Goal: Task Accomplishment & Management: Manage account settings

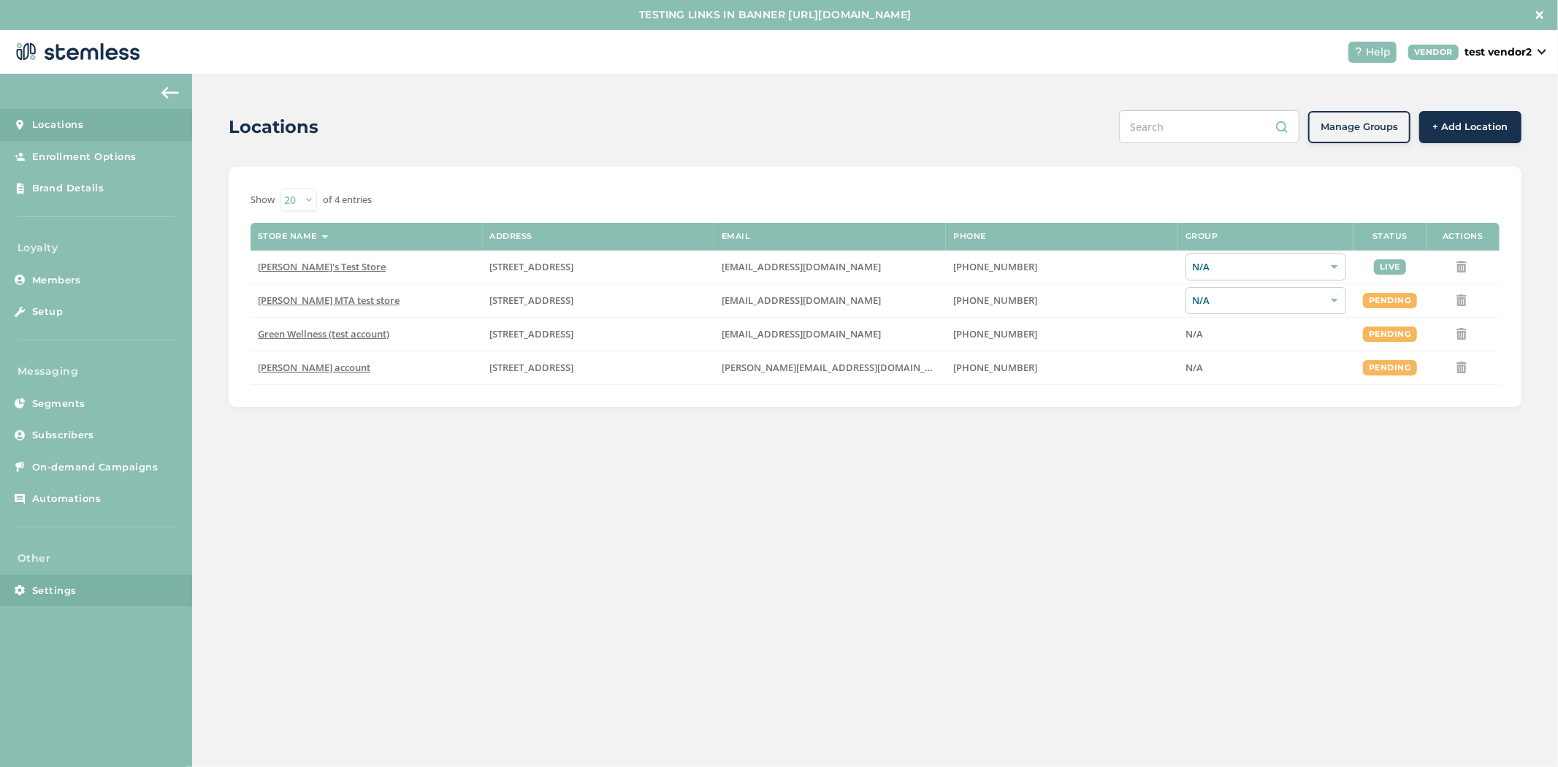
click at [66, 596] on span "Settings" at bounding box center [54, 591] width 45 height 15
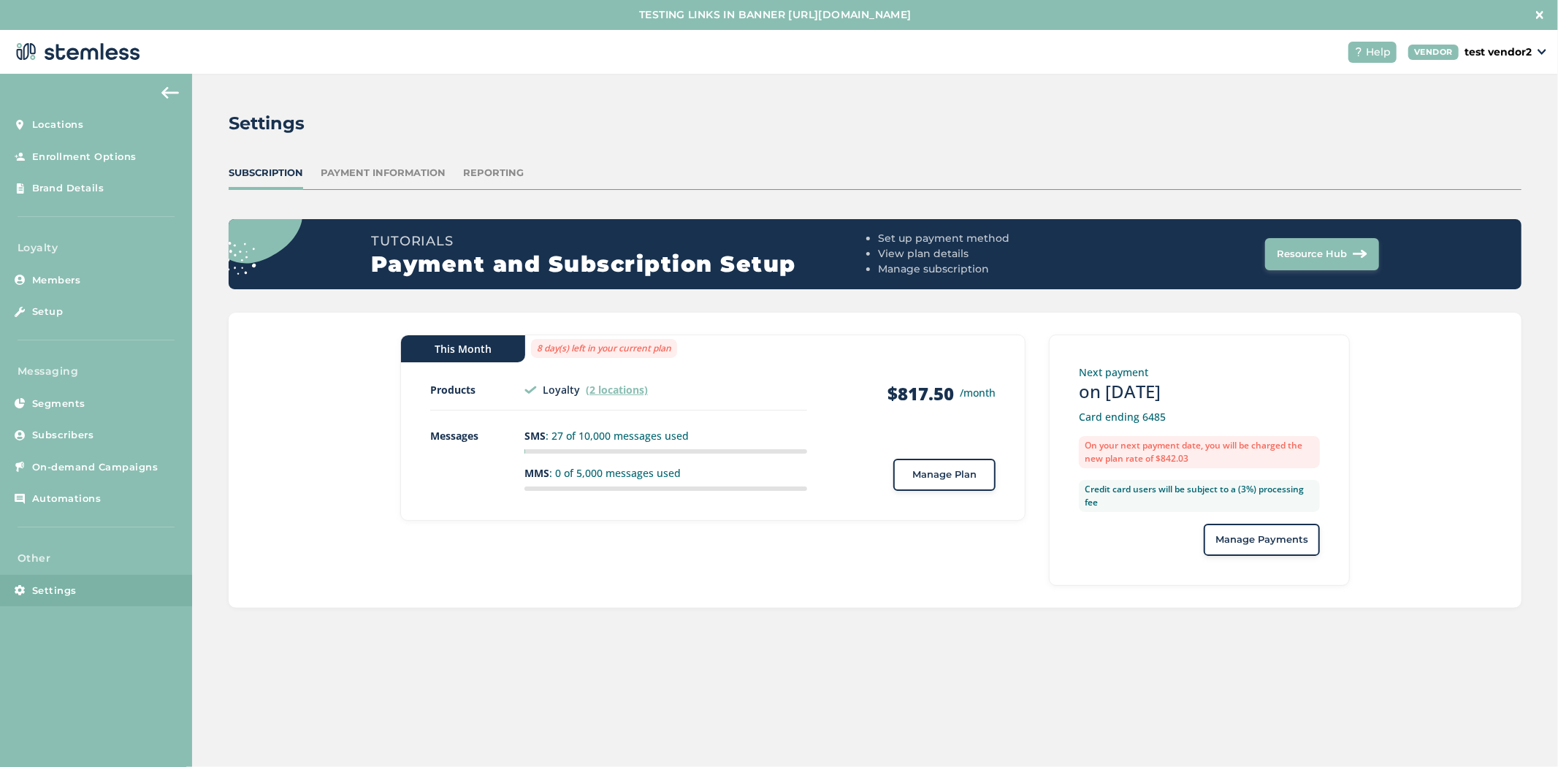
click at [1220, 538] on span "Manage Payments" at bounding box center [1262, 540] width 93 height 15
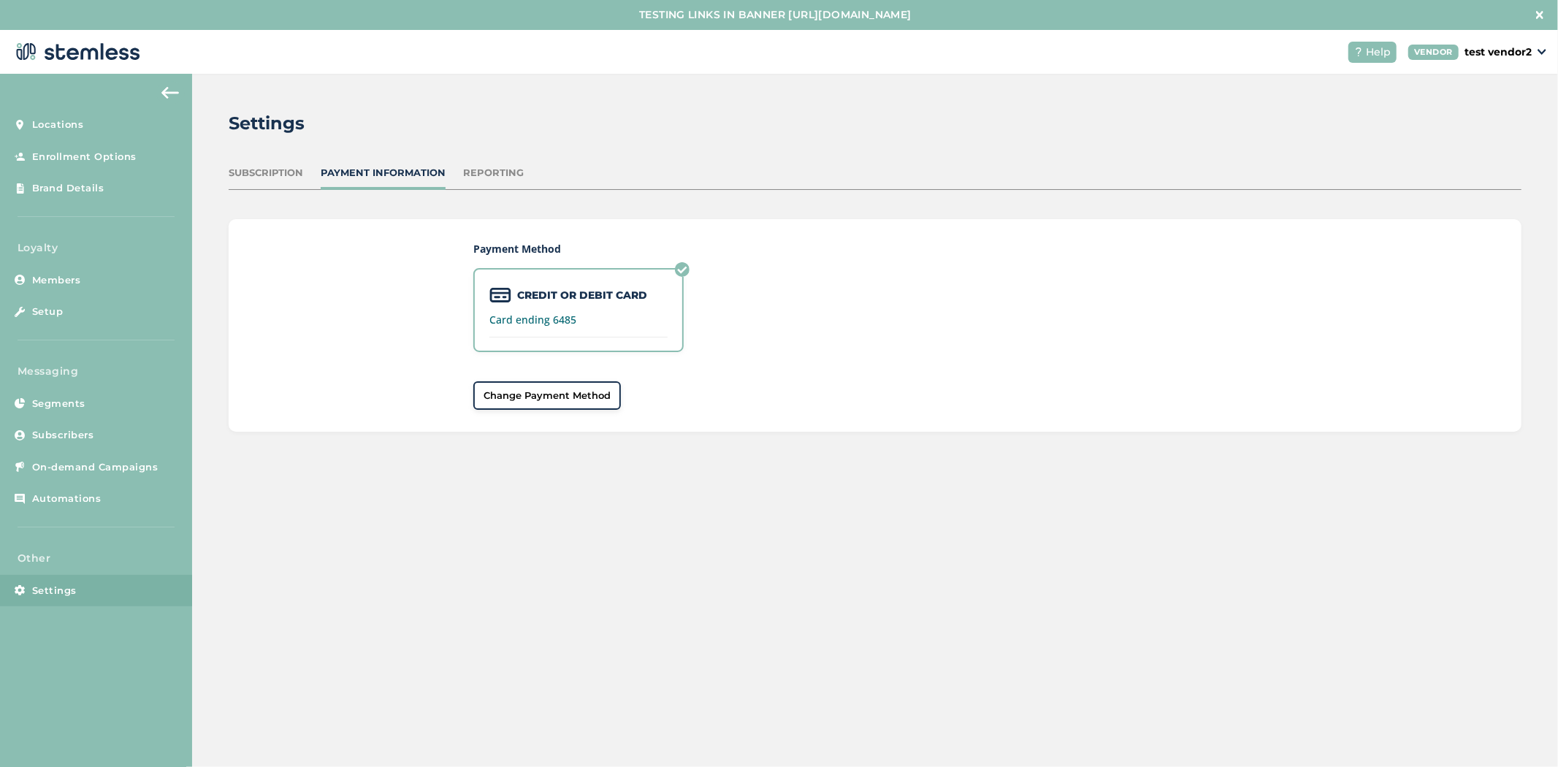
click at [563, 397] on span "Change Payment Method" at bounding box center [547, 396] width 127 height 15
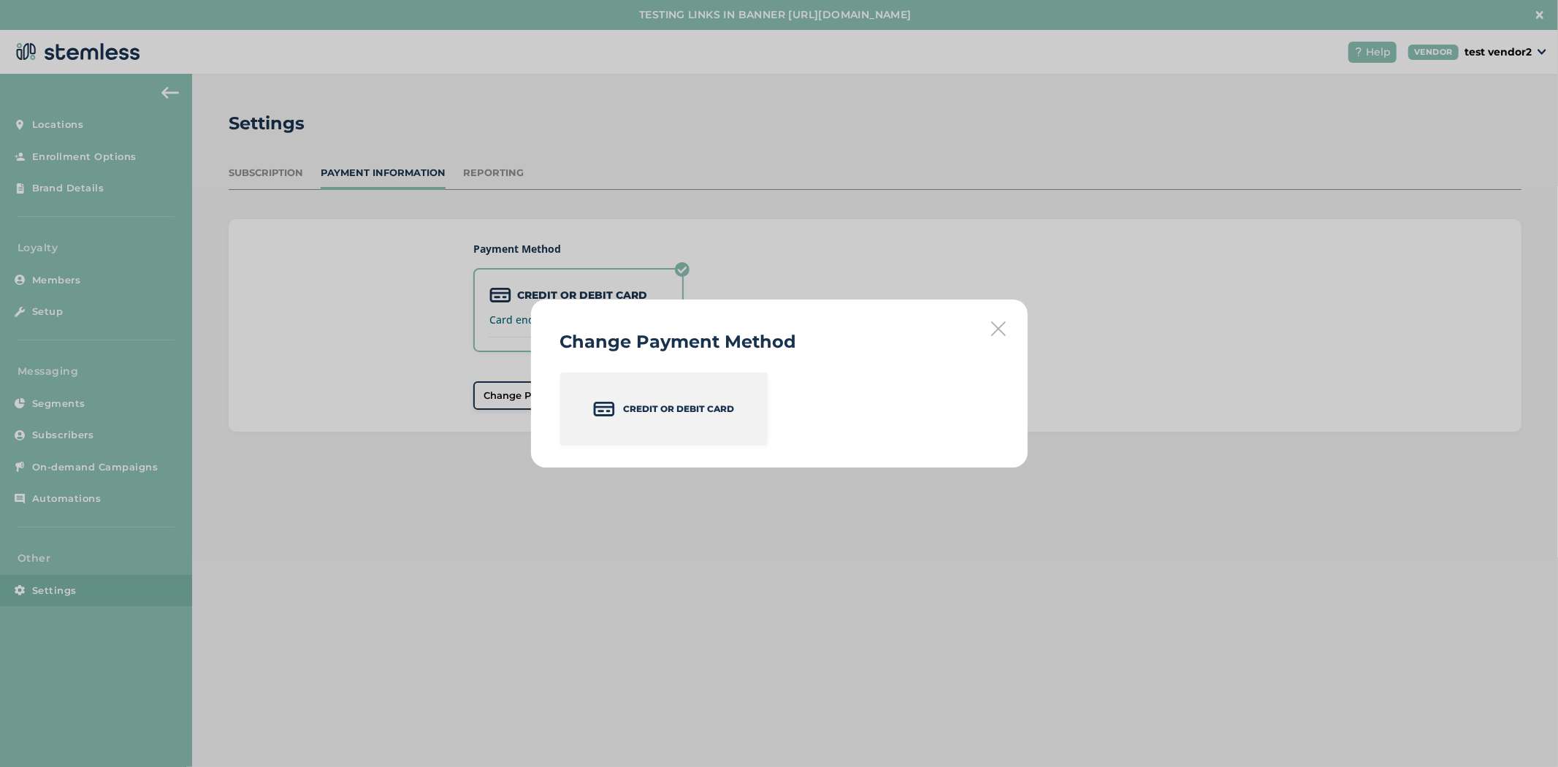
click at [706, 431] on div "Credit or Debit Card" at bounding box center [663, 409] width 207 height 73
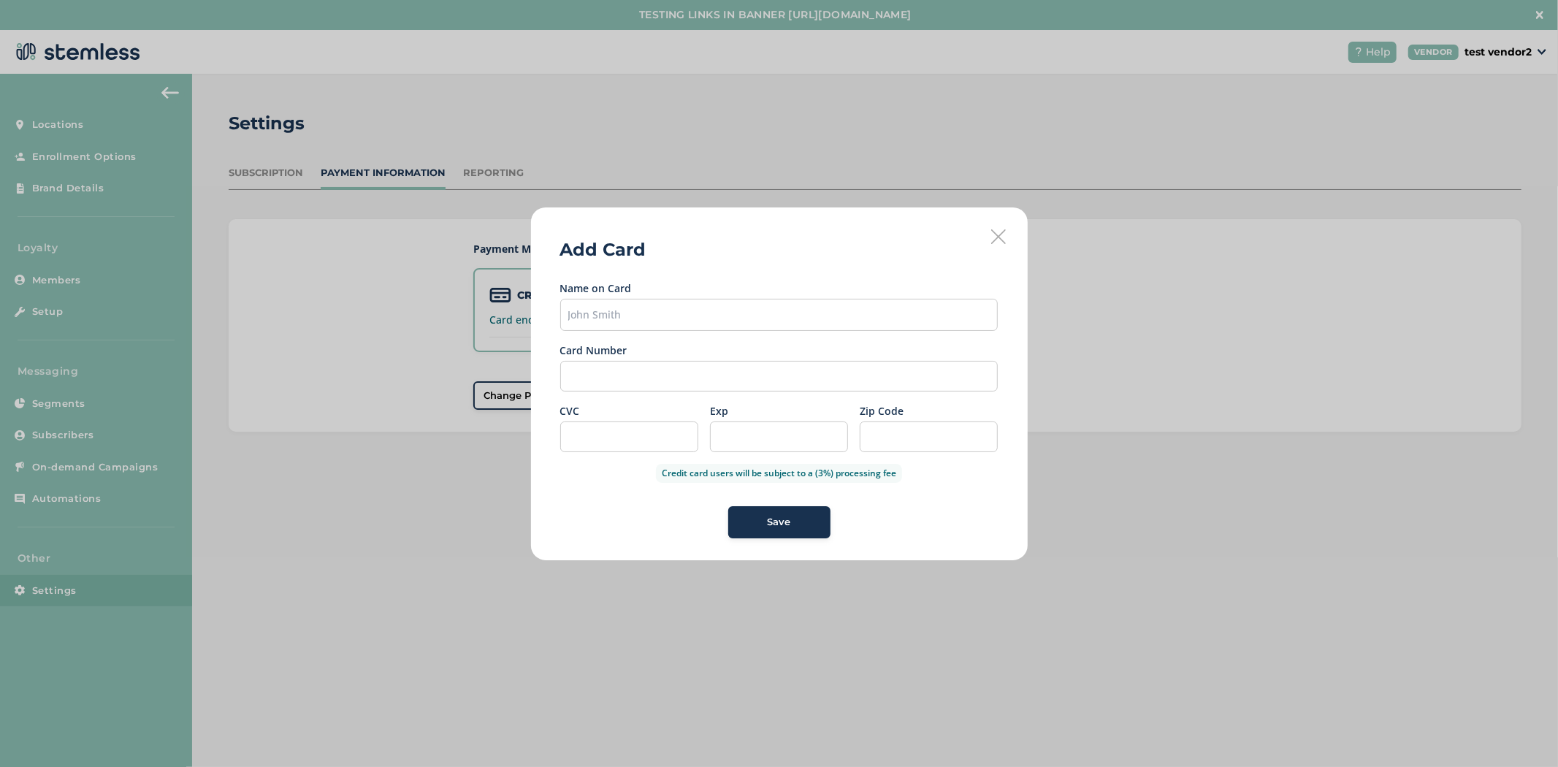
click at [989, 235] on div "Add Card Name on Card Card Number CVC Exp Zip Code Credit card users will be su…" at bounding box center [779, 383] width 497 height 353
click at [1001, 224] on div "Add Card Name on Card Card Number CVC Exp Zip Code Credit card users will be su…" at bounding box center [779, 383] width 497 height 353
click at [996, 227] on div "Add Card Name on Card Card Number CVC Exp Zip Code Credit card users will be su…" at bounding box center [779, 383] width 497 height 353
click at [997, 237] on icon at bounding box center [998, 236] width 15 height 15
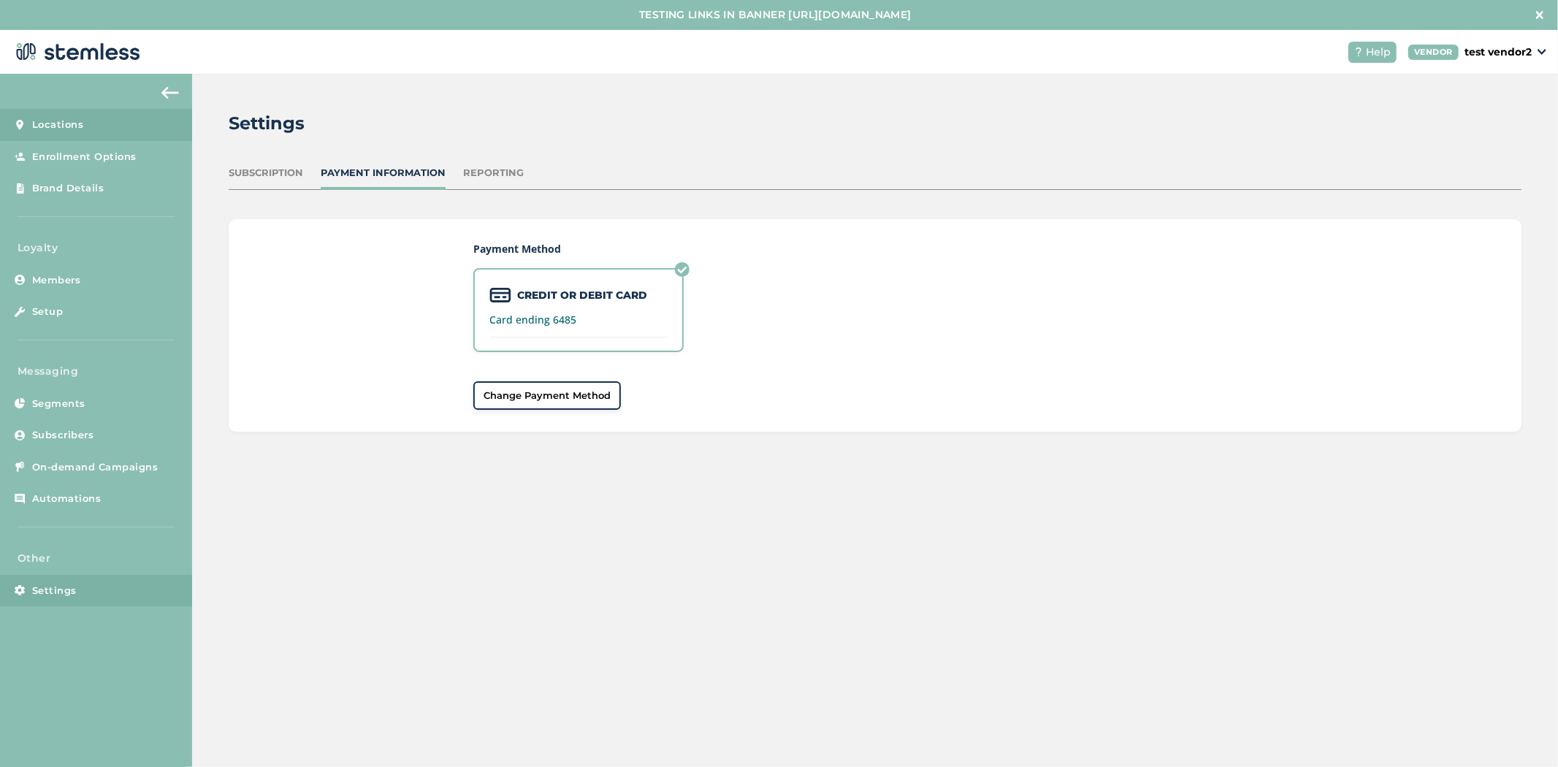
click at [104, 127] on link "Locations" at bounding box center [96, 125] width 192 height 32
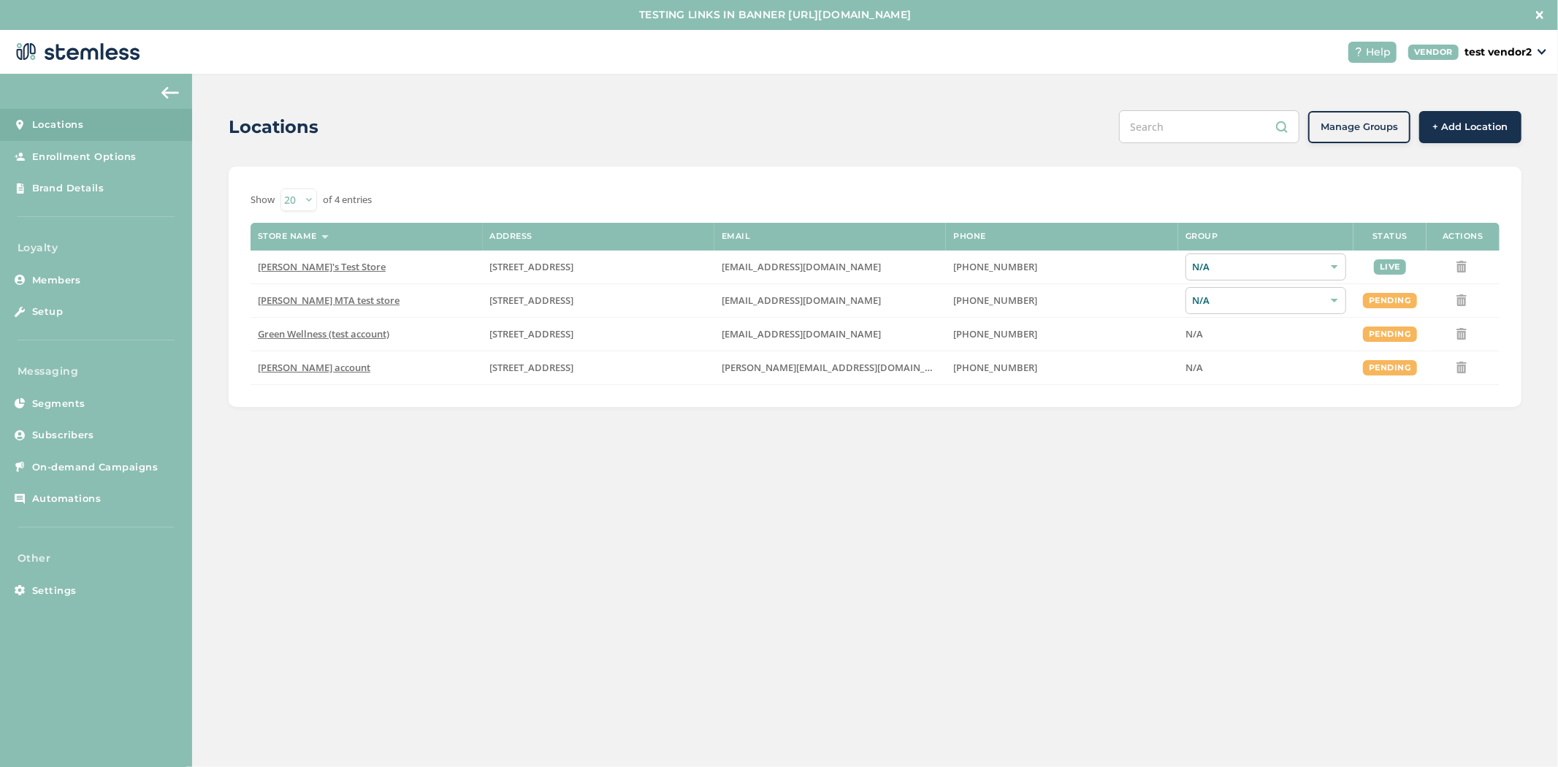
click at [1450, 128] on span "+ Add Location" at bounding box center [1470, 127] width 75 height 15
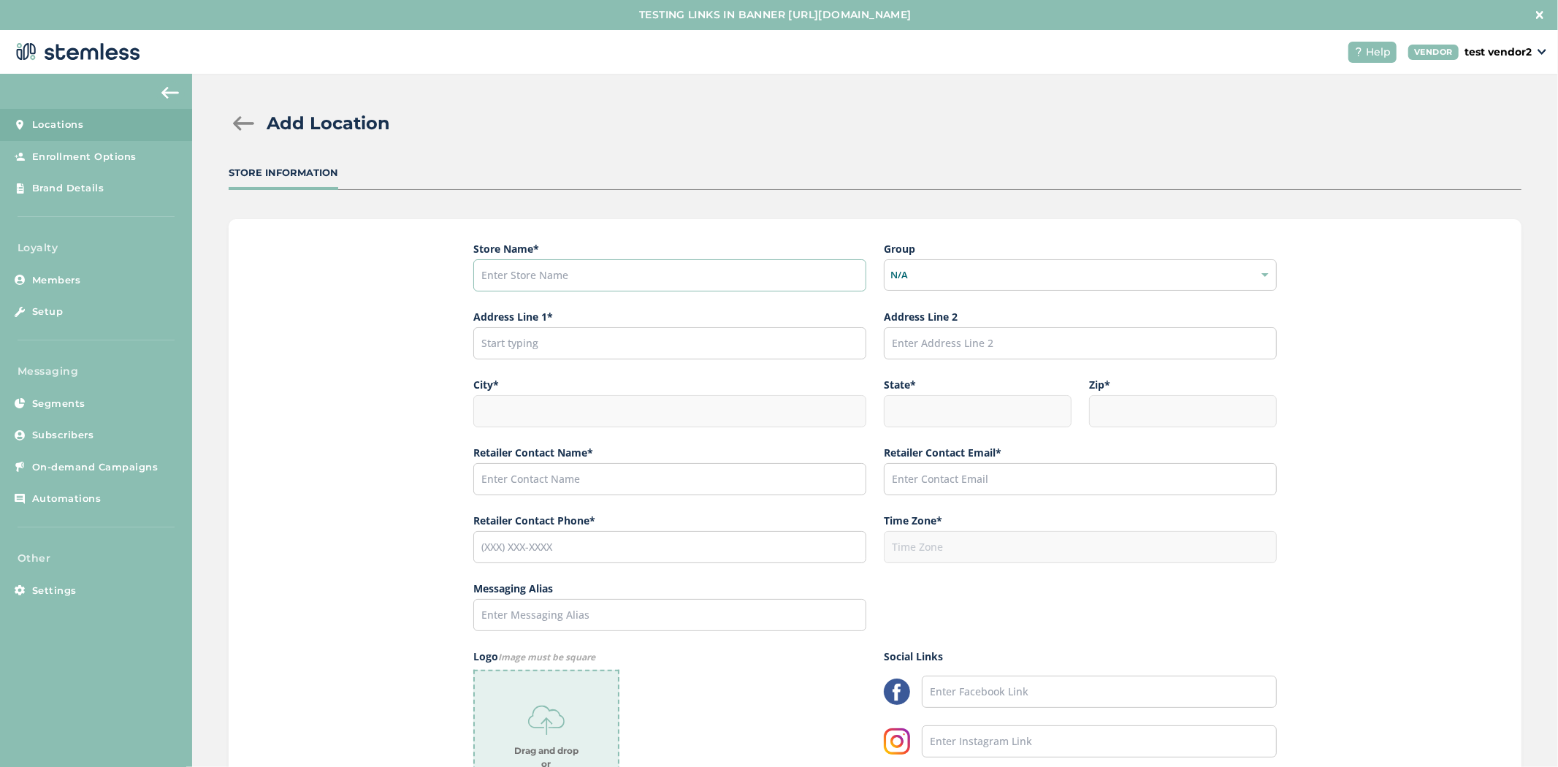
click at [603, 265] on input "text" at bounding box center [669, 275] width 393 height 32
type input "test"
click at [601, 330] on input "text" at bounding box center [669, 343] width 393 height 32
click at [603, 349] on input "text" at bounding box center [669, 343] width 393 height 32
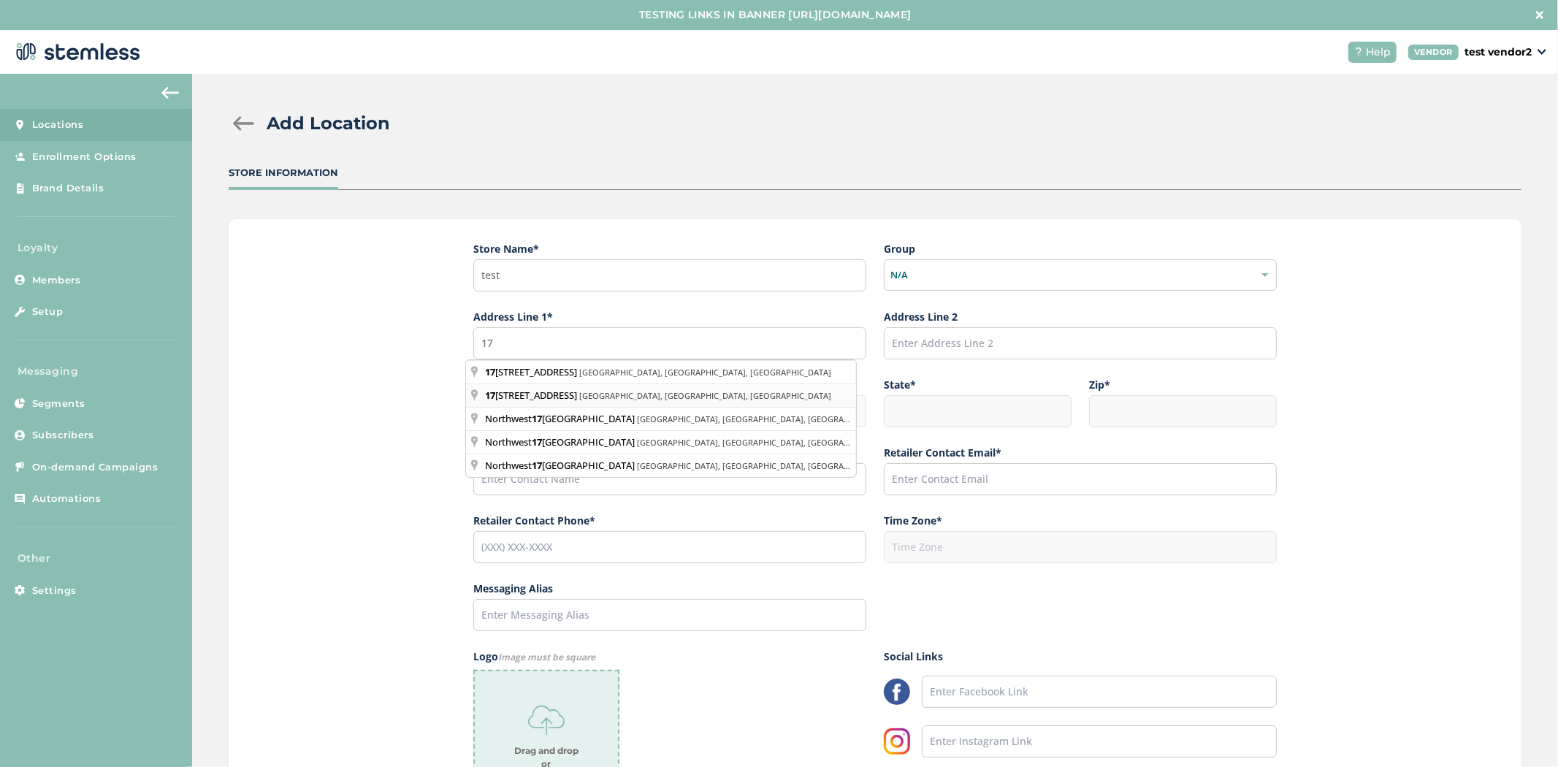
type input "[STREET_ADDRESS]"
type input "Beaverton"
type input "OR"
type input "97006"
type input "America/Los_Angeles"
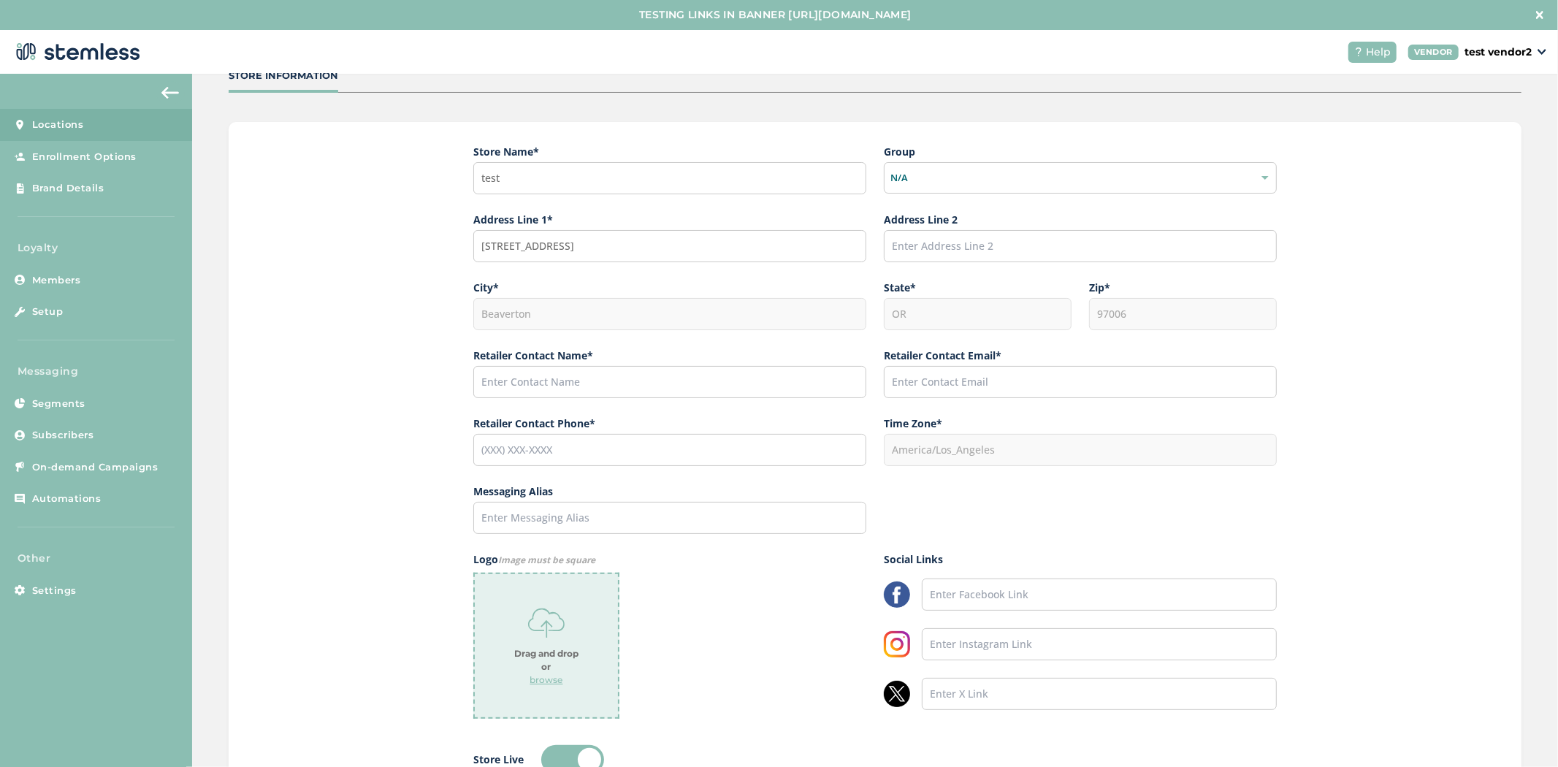
scroll to position [187, 0]
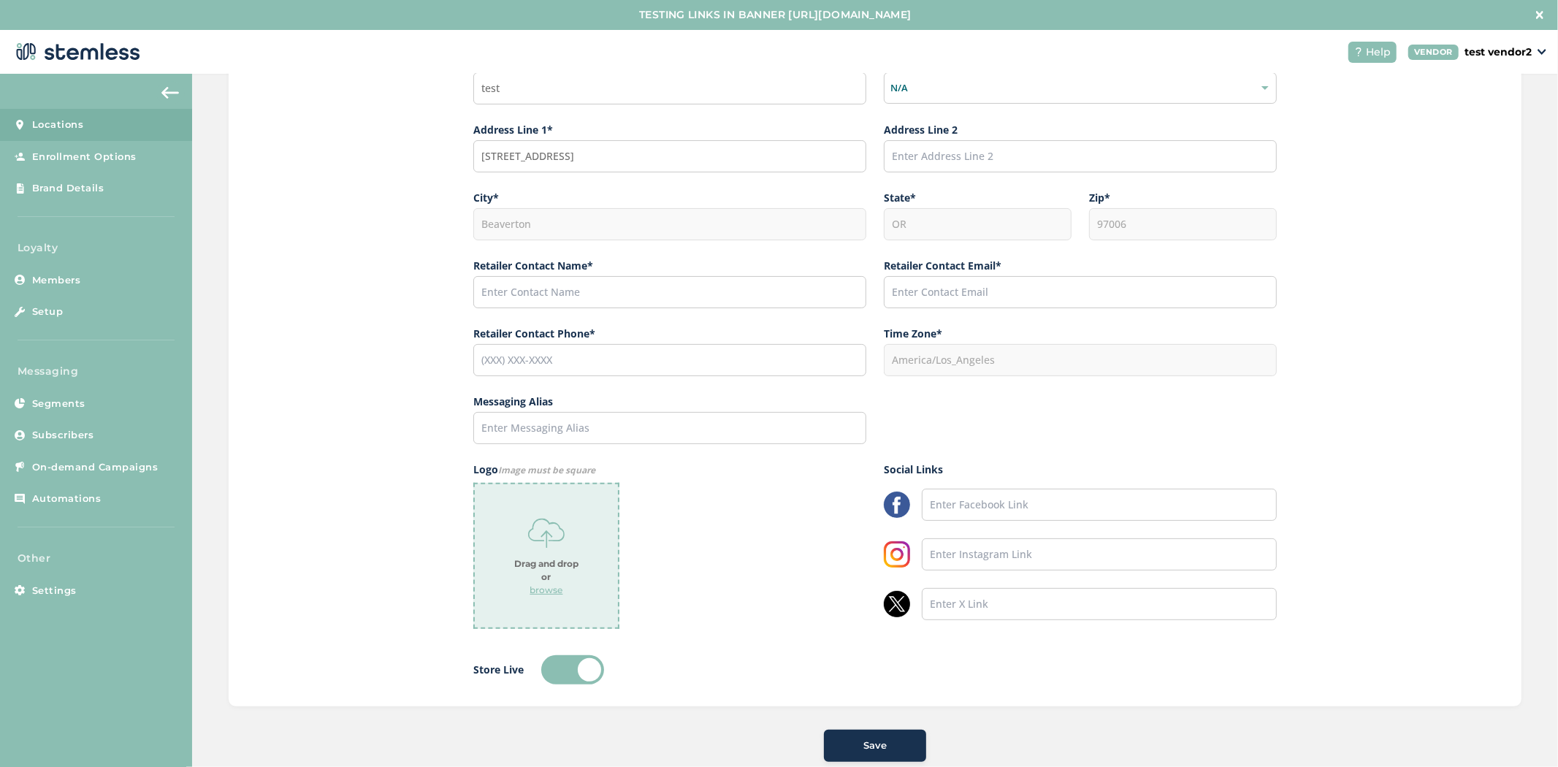
click at [622, 268] on label "Retailer Contact Name *" at bounding box center [669, 265] width 393 height 15
click at [616, 281] on input "text" at bounding box center [669, 292] width 393 height 32
type input "[PERSON_NAME]"
type input "[PHONE_NUMBER]"
click at [910, 297] on input "text" at bounding box center [1080, 292] width 393 height 32
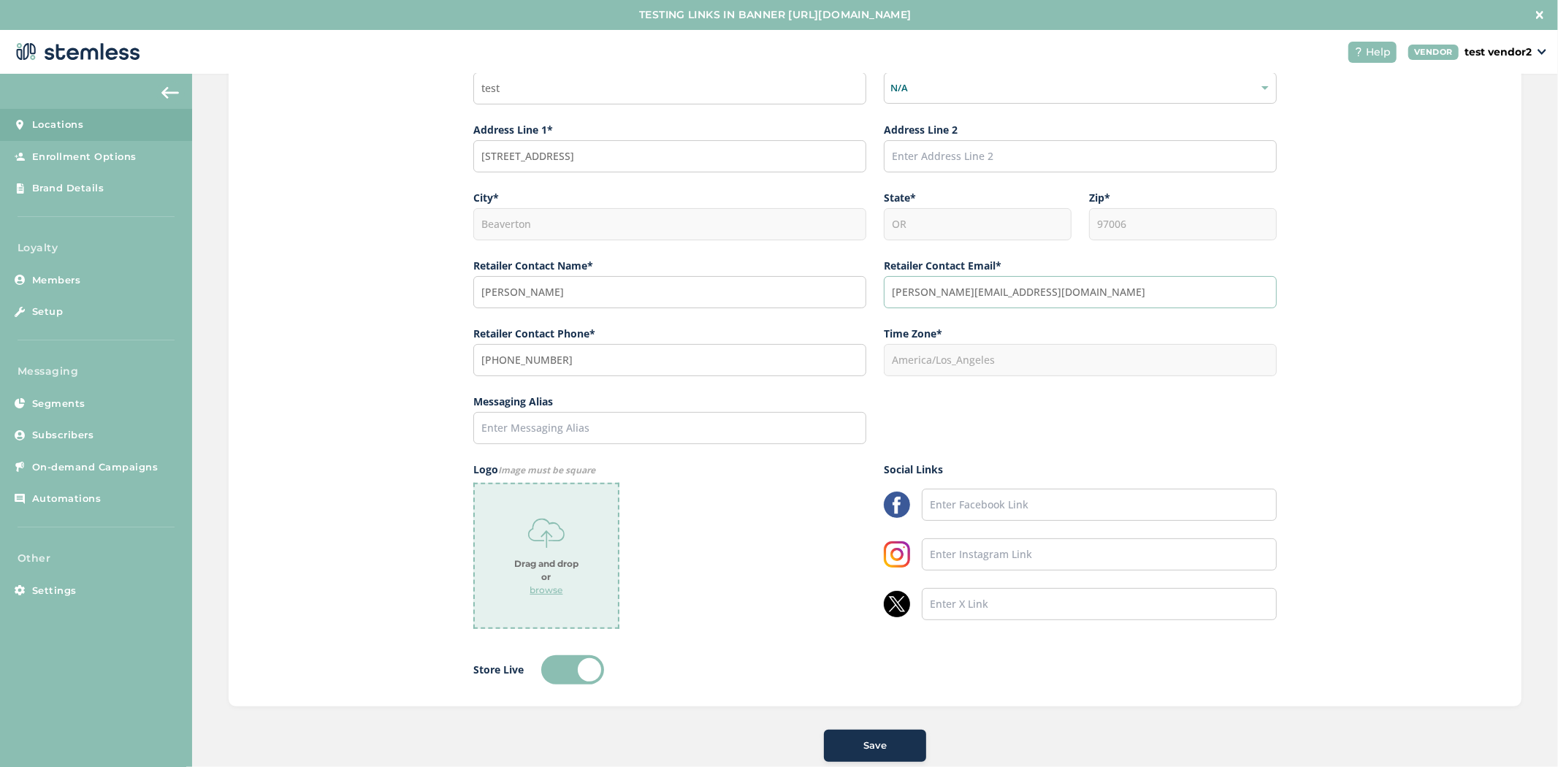
type input "[PERSON_NAME][EMAIL_ADDRESS][DOMAIN_NAME]"
click at [853, 751] on div "Save" at bounding box center [875, 746] width 79 height 15
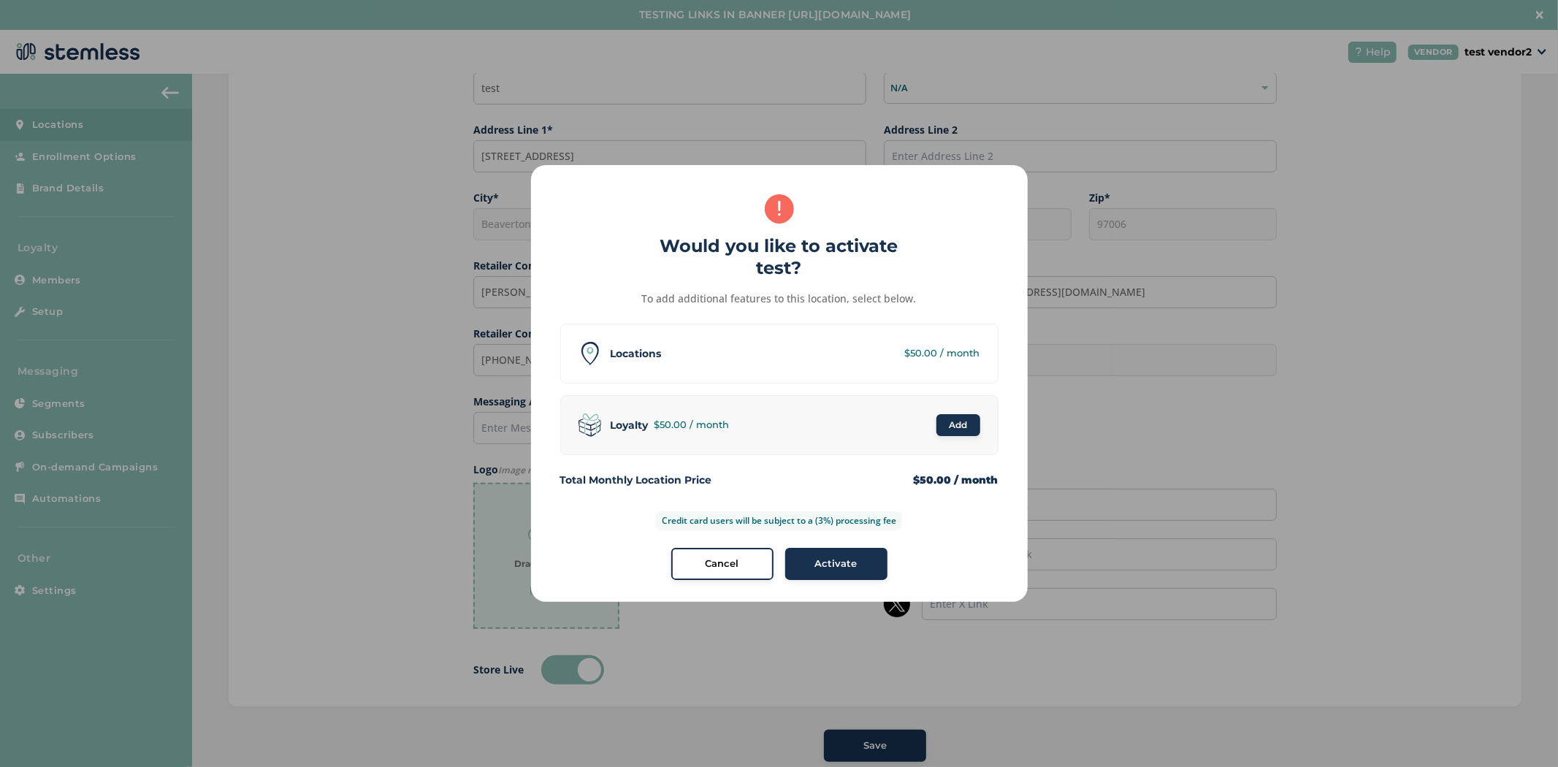
click at [821, 563] on span "Activate" at bounding box center [836, 564] width 42 height 15
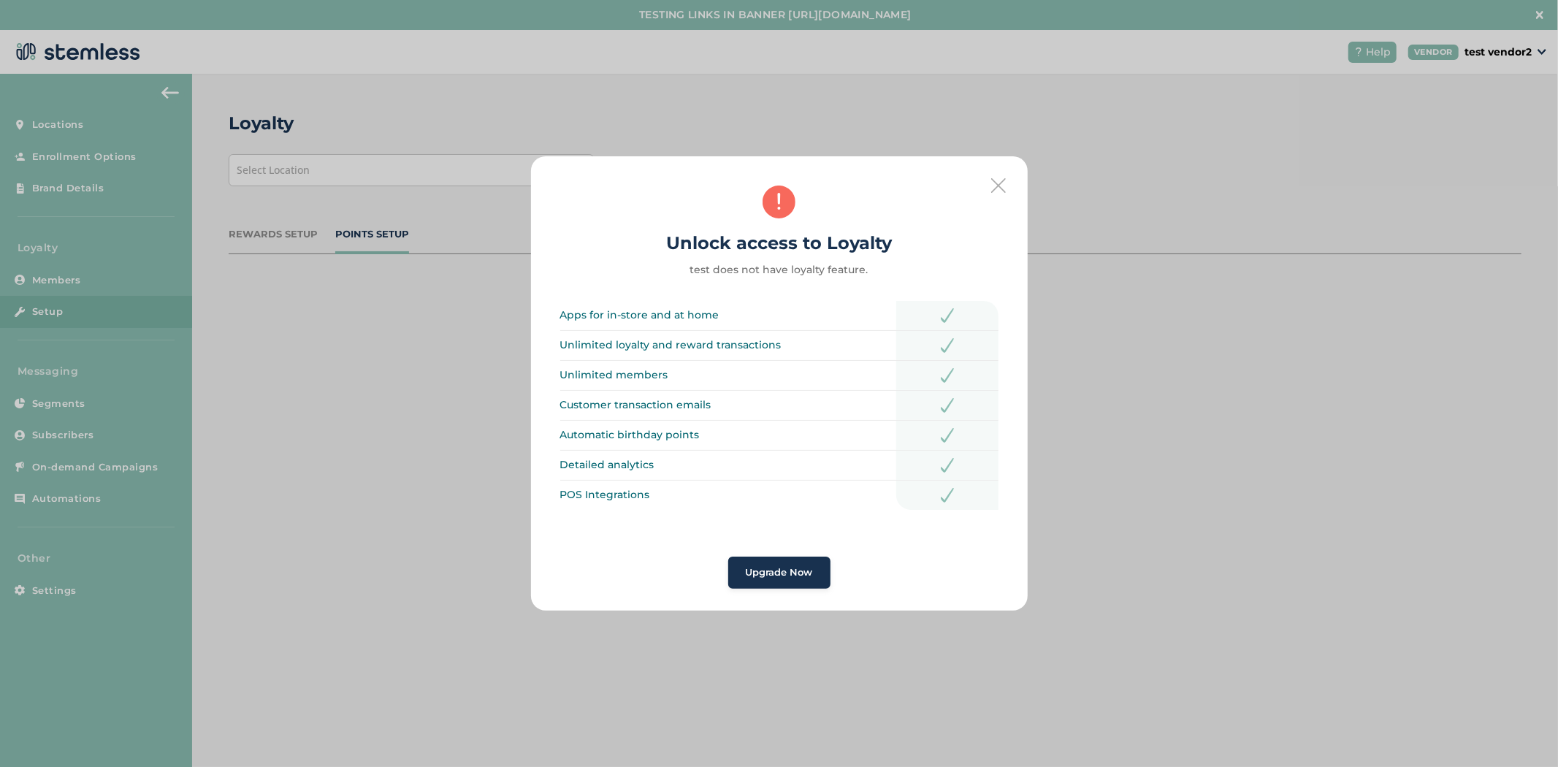
click at [1002, 180] on icon at bounding box center [998, 185] width 15 height 15
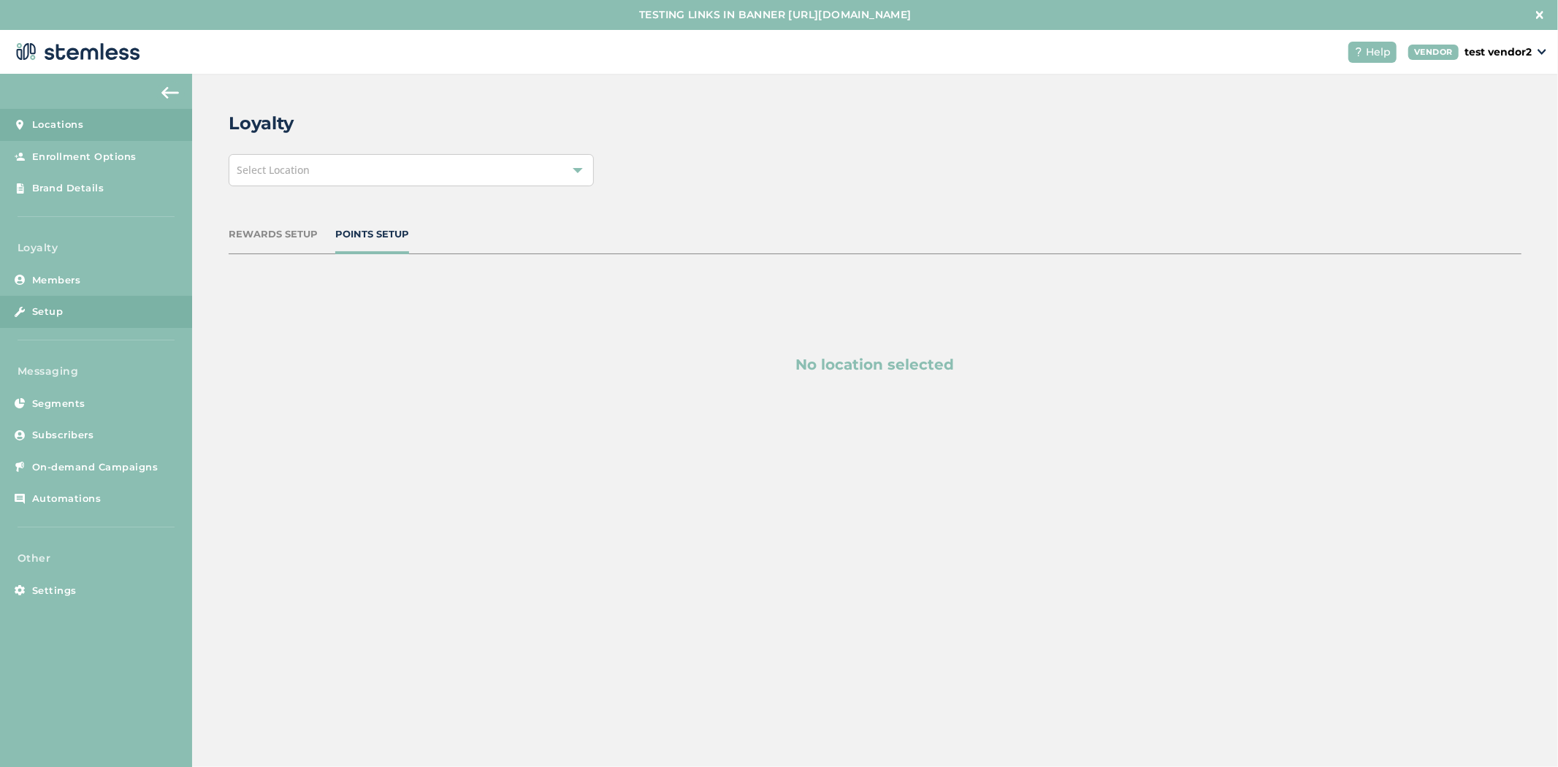
click at [23, 121] on icon at bounding box center [20, 125] width 10 height 10
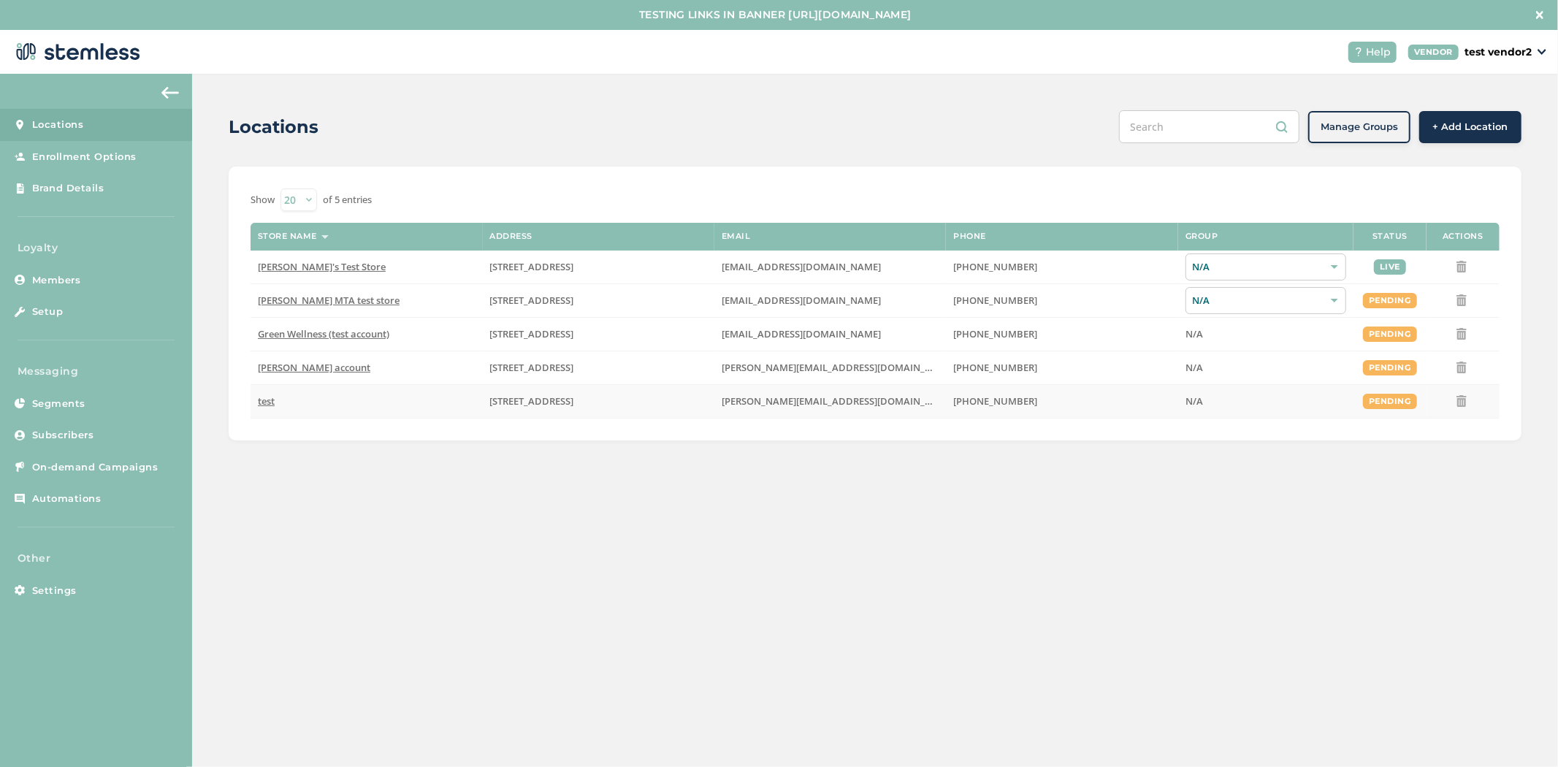
click at [1456, 405] on icon at bounding box center [1462, 401] width 12 height 12
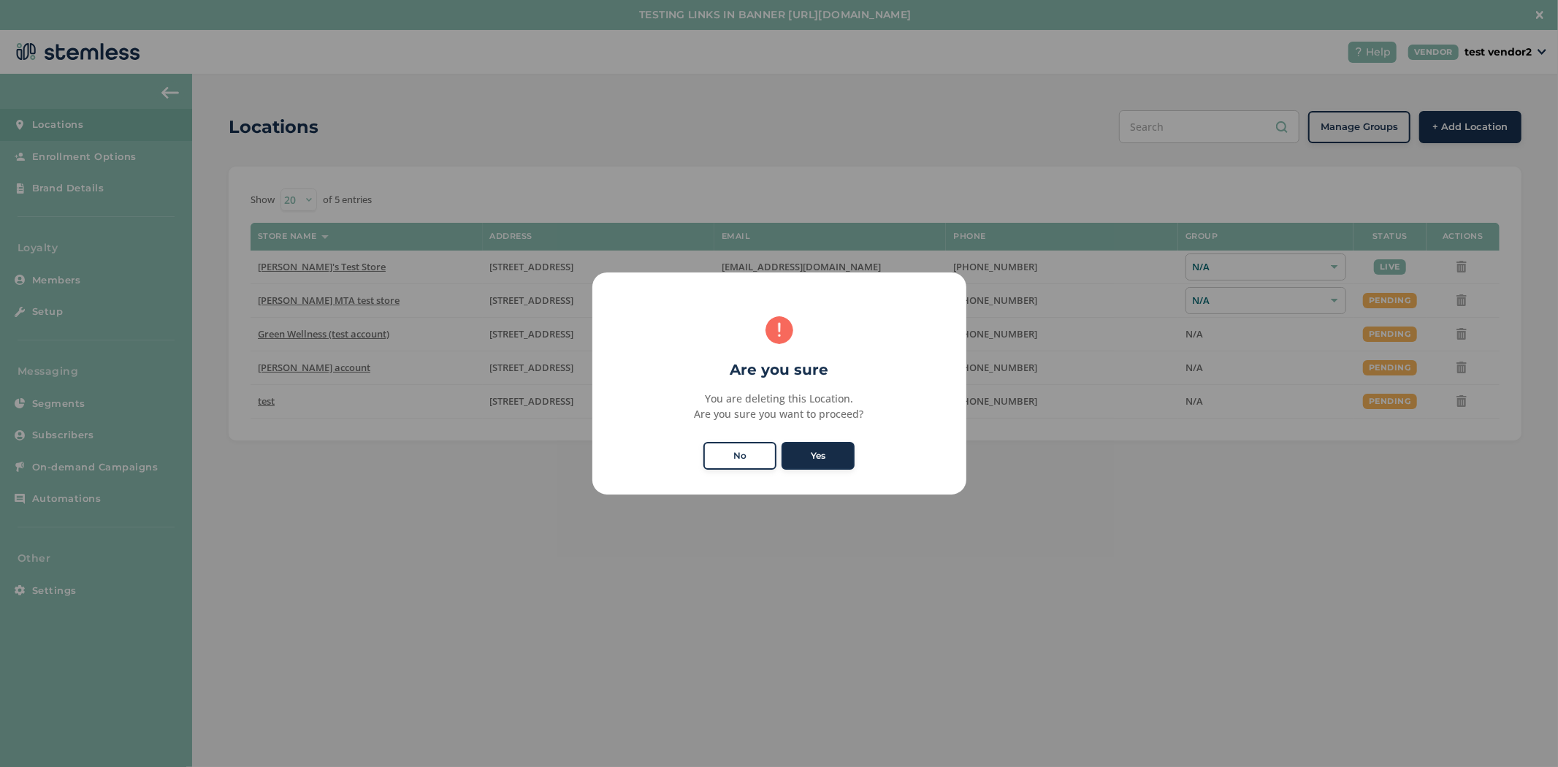
click at [840, 456] on button "Yes" at bounding box center [818, 456] width 73 height 28
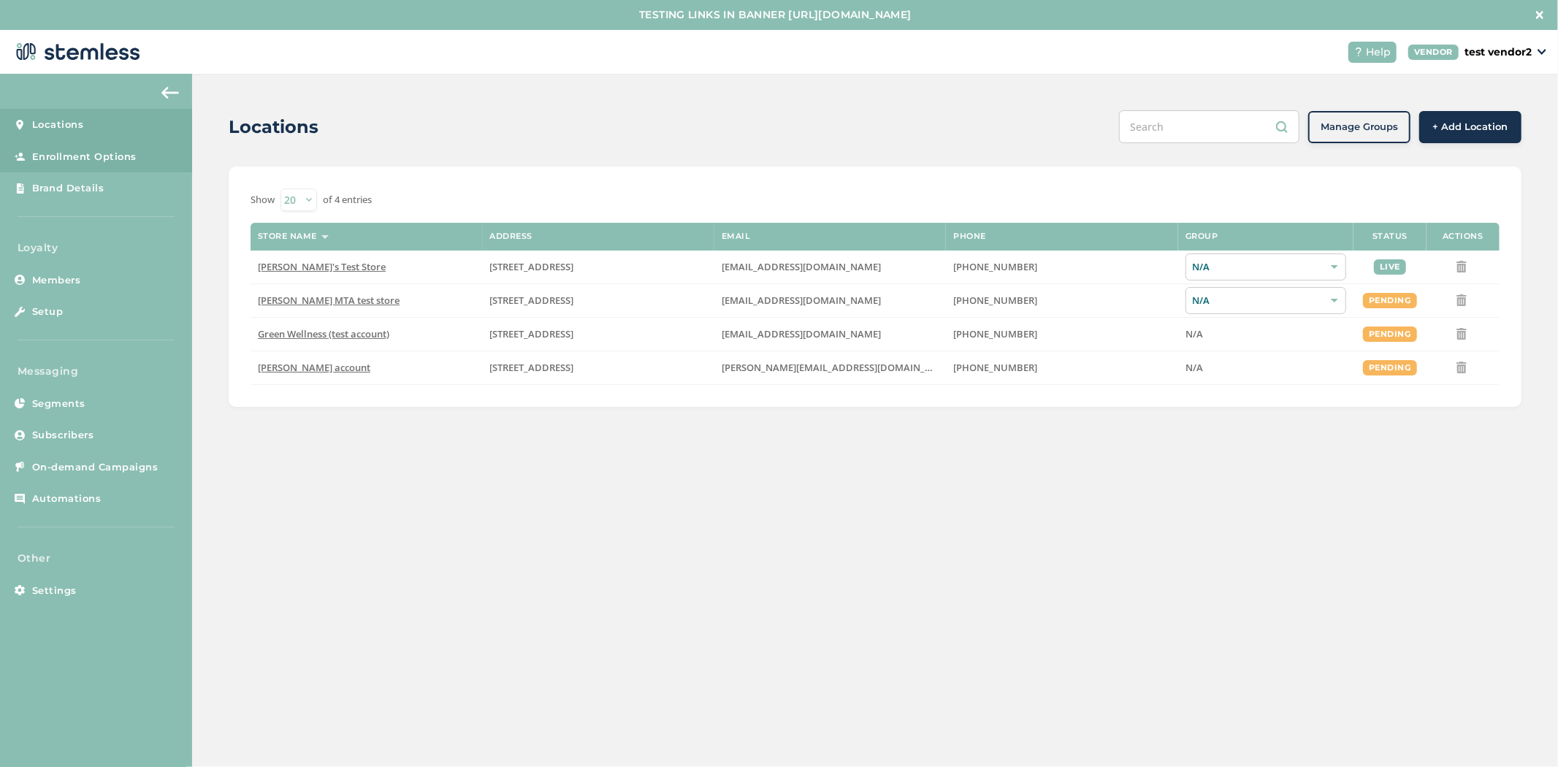
click at [150, 142] on link "Enrollment Options" at bounding box center [96, 157] width 192 height 32
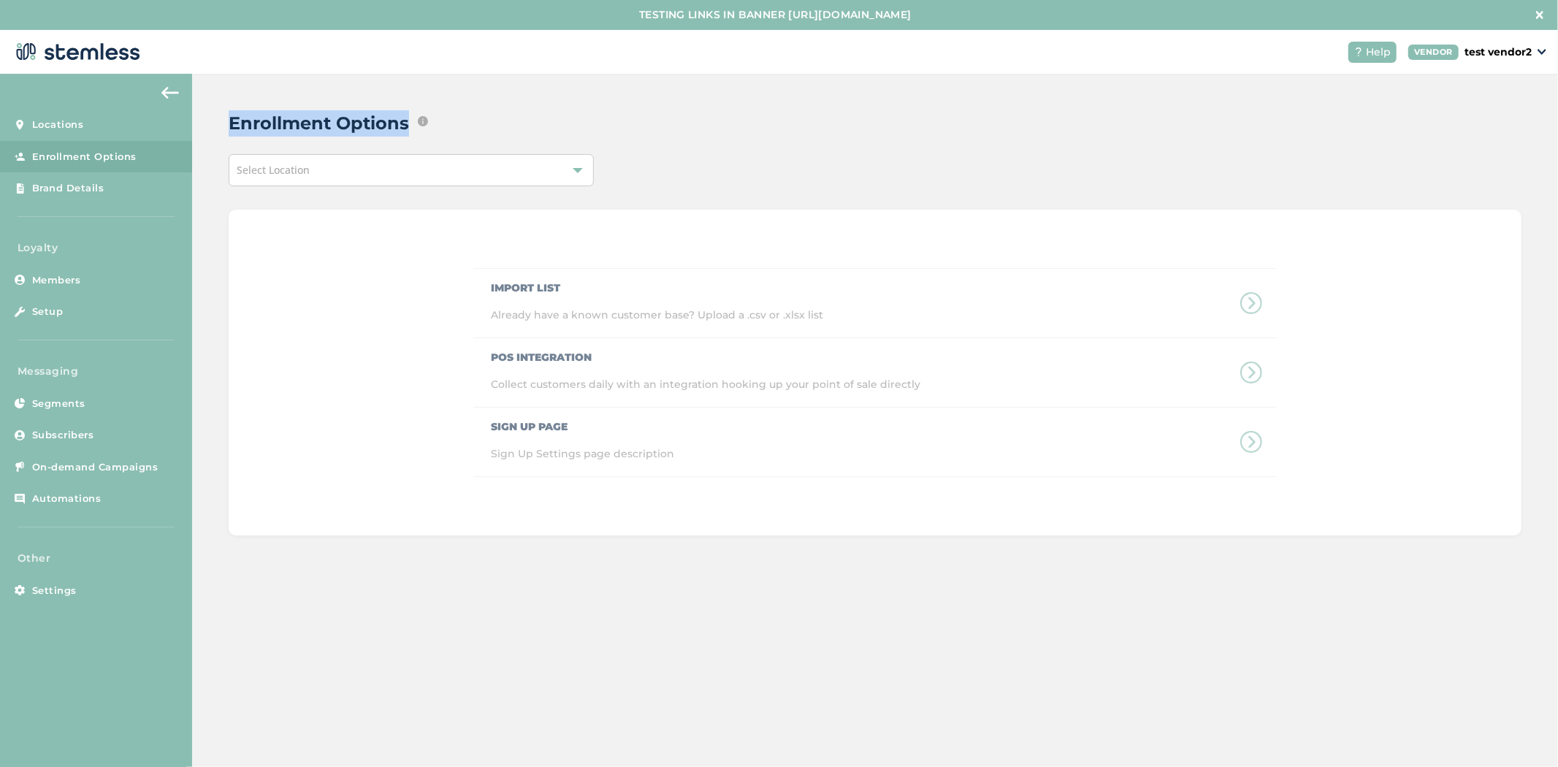
drag, startPoint x: 221, startPoint y: 120, endPoint x: 411, endPoint y: 115, distance: 190.0
click at [411, 115] on div "Enrollment Options Edit ways that text message marketing subscribers and/or loy…" at bounding box center [875, 323] width 1366 height 498
click at [396, 608] on div "Enrollment Options Edit ways that text message marketing subscribers and/or loy…" at bounding box center [875, 435] width 1366 height 723
